Goal: Information Seeking & Learning: Learn about a topic

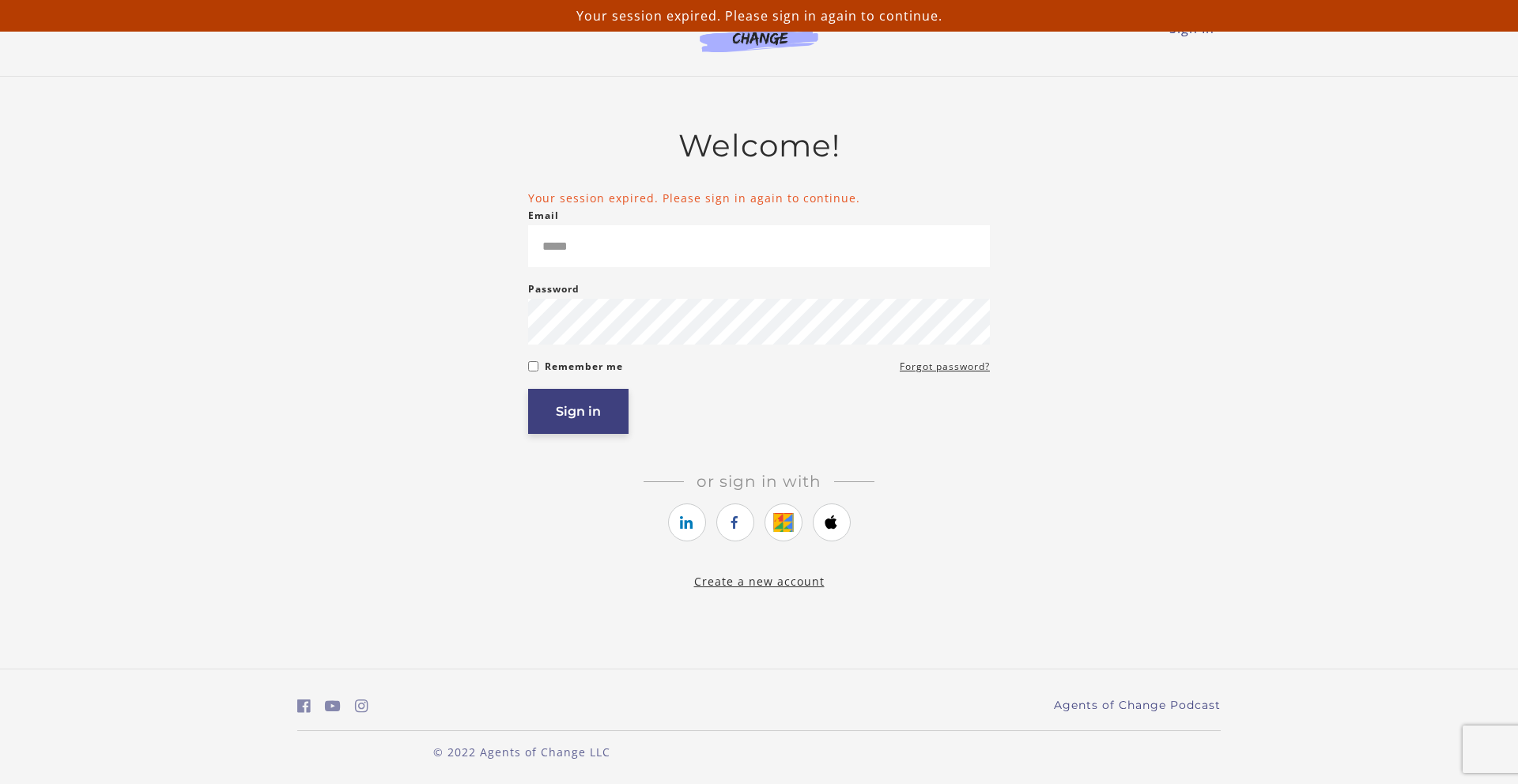
type input "**********"
click at [614, 411] on button "Sign in" at bounding box center [578, 411] width 101 height 45
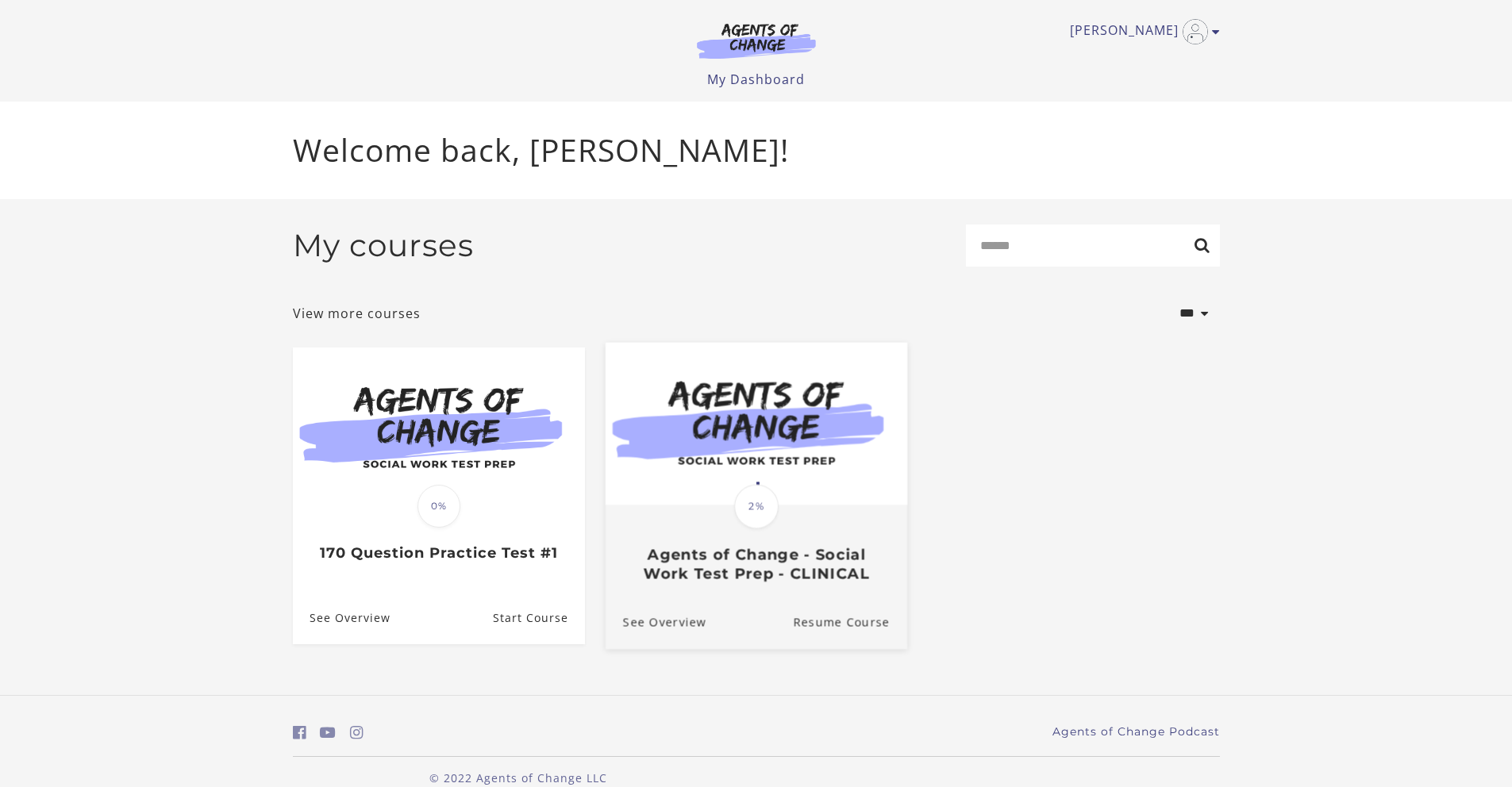
click at [755, 542] on div "Translation missing: en.liquid.partials.dashboard_course_card.progress_descript…" at bounding box center [755, 544] width 301 height 76
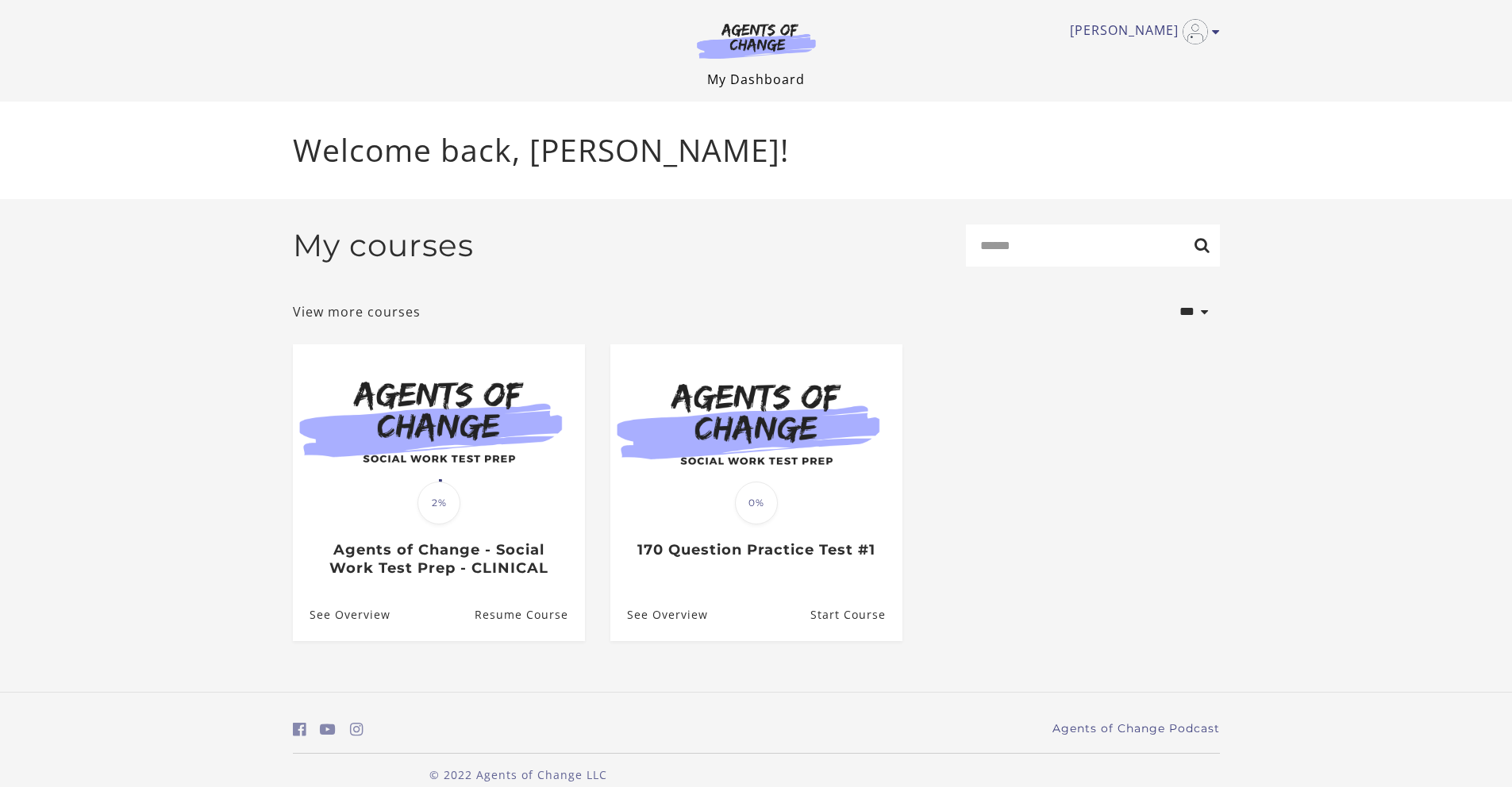
click at [777, 82] on link "My Dashboard" at bounding box center [756, 79] width 97 height 17
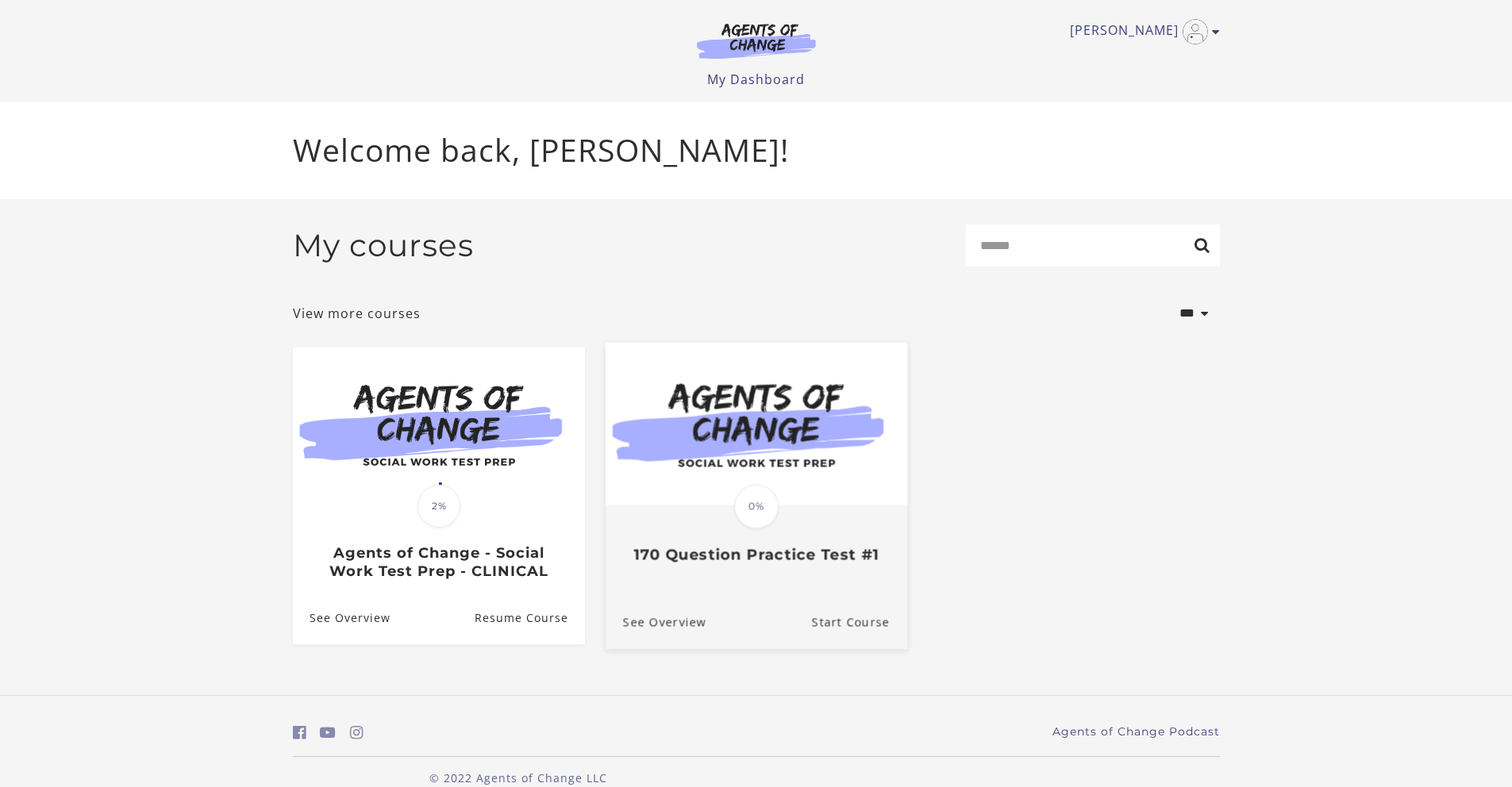
click at [805, 555] on h3 "170 Question Practice Test #1" at bounding box center [756, 555] width 267 height 18
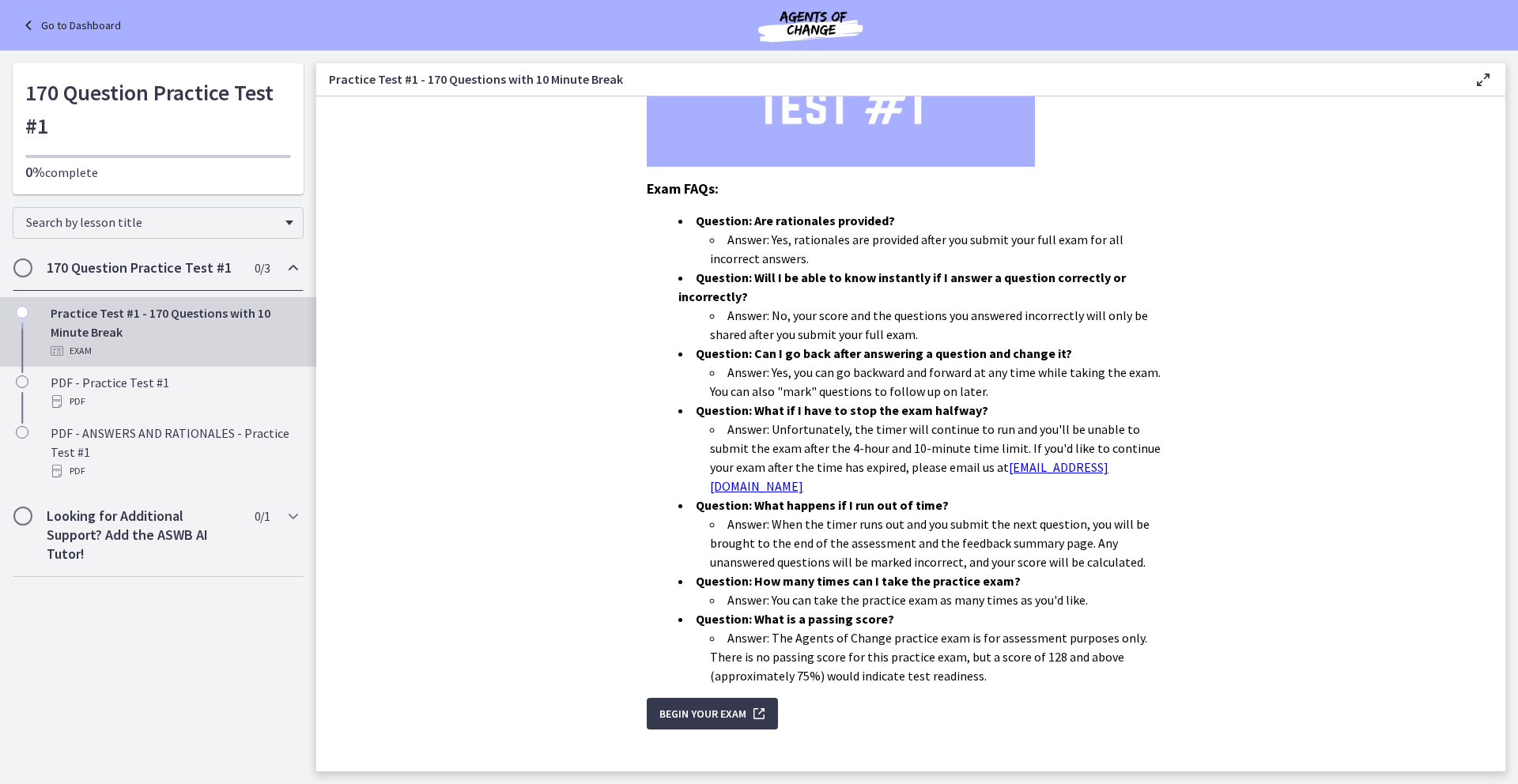
scroll to position [327, 0]
click at [696, 702] on span "Begin Your Exam" at bounding box center [703, 711] width 87 height 19
